Goal: Check status: Check status

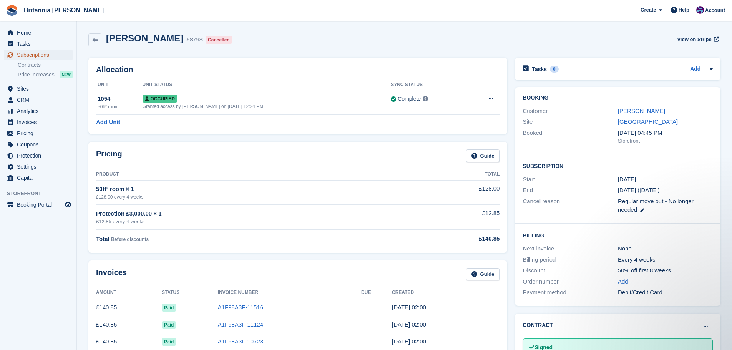
click at [29, 55] on span "Subscriptions" at bounding box center [40, 55] width 46 height 11
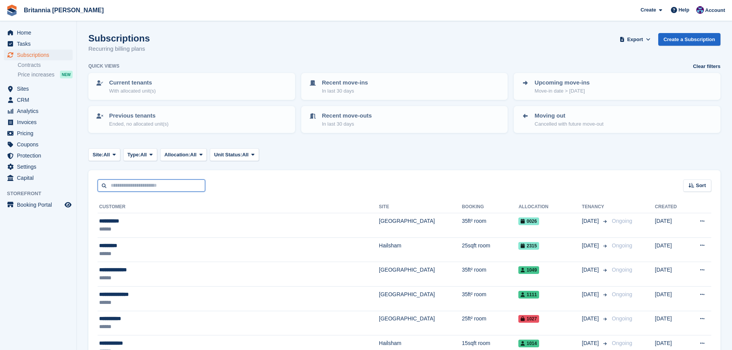
click at [142, 189] on input "text" at bounding box center [152, 185] width 108 height 13
type input "******"
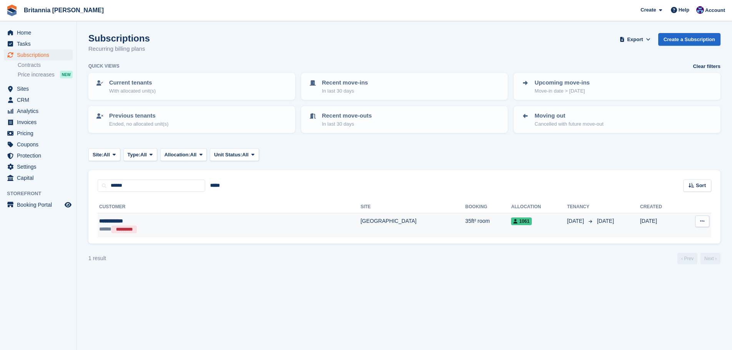
click at [465, 224] on td "35ft² room" at bounding box center [488, 225] width 46 height 24
